Goal: Information Seeking & Learning: Learn about a topic

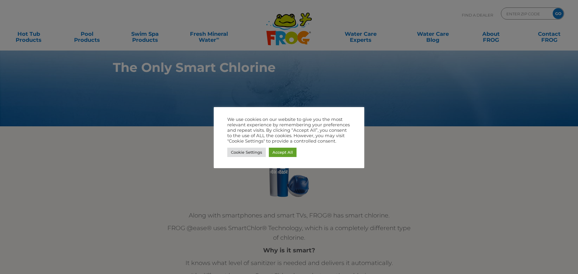
click at [433, 155] on div at bounding box center [289, 137] width 578 height 274
click at [255, 151] on link "Cookie Settings" at bounding box center [246, 152] width 39 height 9
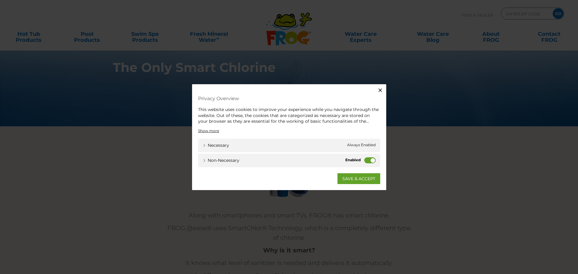
click at [369, 159] on label "Non-necessary" at bounding box center [369, 160] width 11 height 6
click at [0, 0] on input "Non-necessary" at bounding box center [0, 0] width 0 height 0
click at [362, 175] on link "SAVE & ACCEPT" at bounding box center [359, 178] width 43 height 11
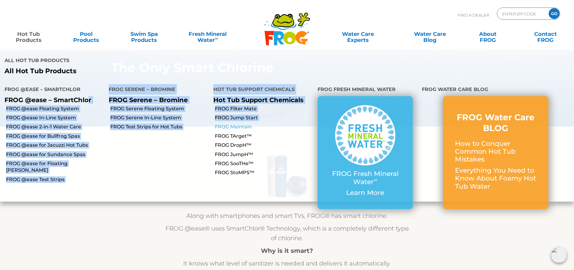
drag, startPoint x: 215, startPoint y: 105, endPoint x: 230, endPoint y: 105, distance: 15.1
click at [224, 105] on ul "FROG @ease – SmartChlor FROG @ease – SmartChlor FROG @ease Floating System FROG…" at bounding box center [287, 140] width 574 height 122
click at [236, 114] on link "FROG Jump Start" at bounding box center [264, 117] width 98 height 7
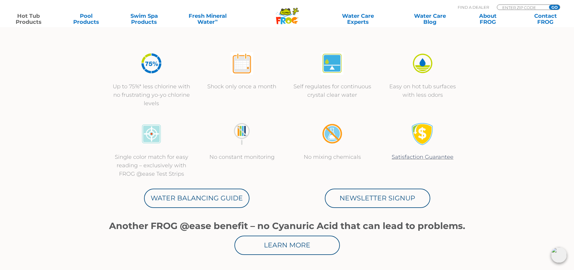
scroll to position [271, 0]
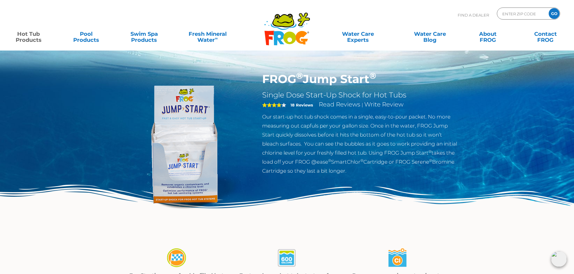
click at [199, 114] on img at bounding box center [184, 141] width 138 height 138
click at [330, 134] on p "Our start-up hot tub shock comes in a single, easy-to-pour packet. No more meas…" at bounding box center [360, 143] width 197 height 63
